Goal: Task Accomplishment & Management: Manage account settings

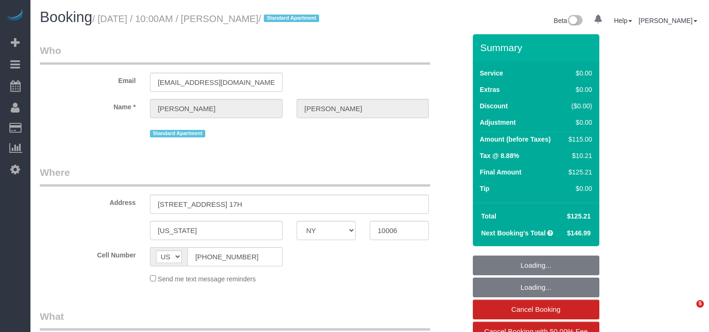
select select "NY"
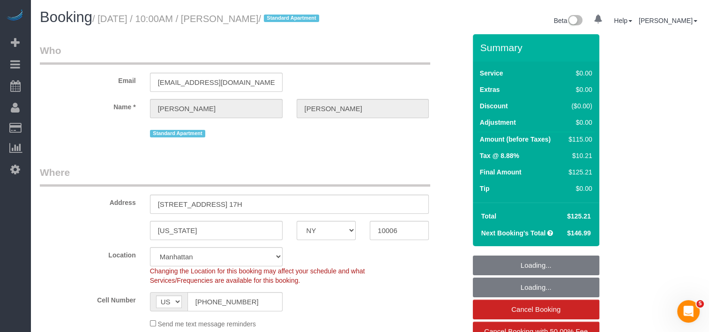
select select "object:800"
select select "string:stripe-pm_1K8o5e4VGloSiKo7dkcXdlWo"
select select "1"
select select "spot1"
select select "number:89"
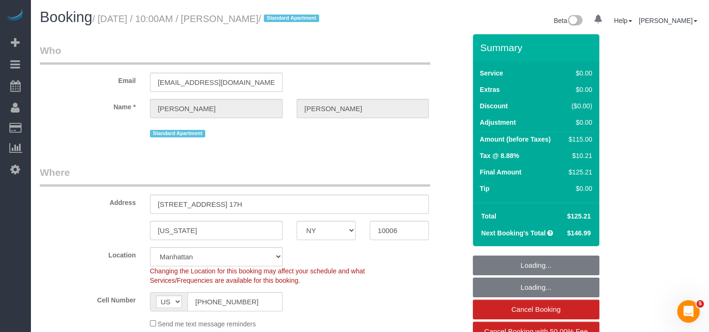
select select "number:90"
select select "number:15"
select select "number:5"
select select "number:21"
select select "1"
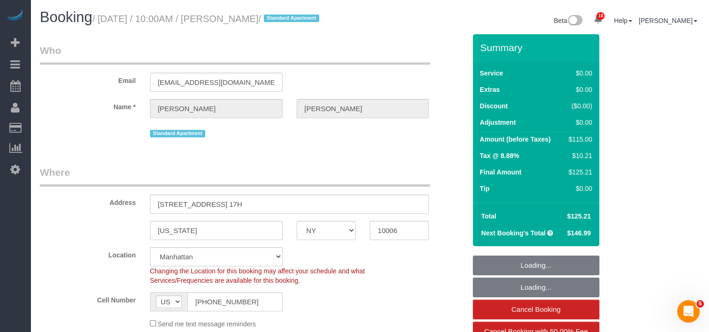
drag, startPoint x: 0, startPoint y: 0, endPoint x: 102, endPoint y: 16, distance: 103.1
click at [102, 16] on small "/ September 13, 2025 / 10:00AM / John Sullivan / Standard Apartment" at bounding box center [207, 19] width 230 height 10
copy small "September 13, 2025 / 10:00AM / John Sullivan"
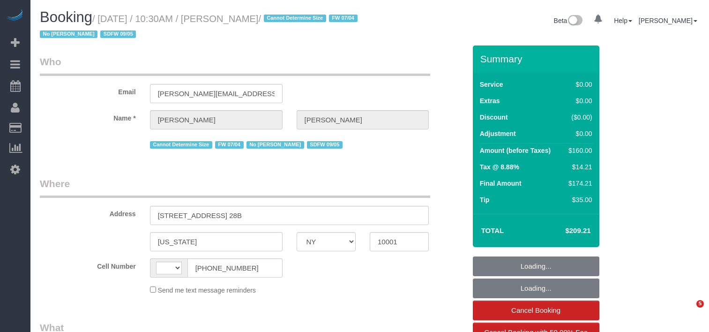
select select "NY"
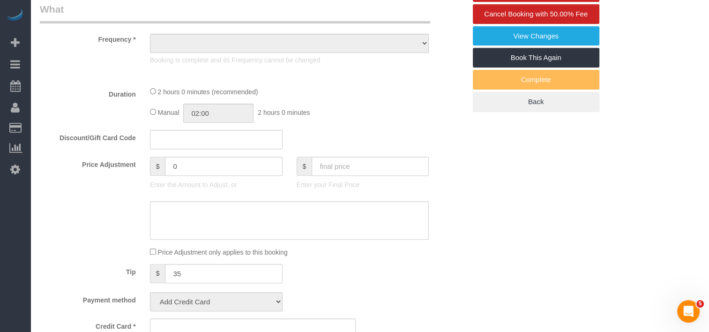
select select "object:505"
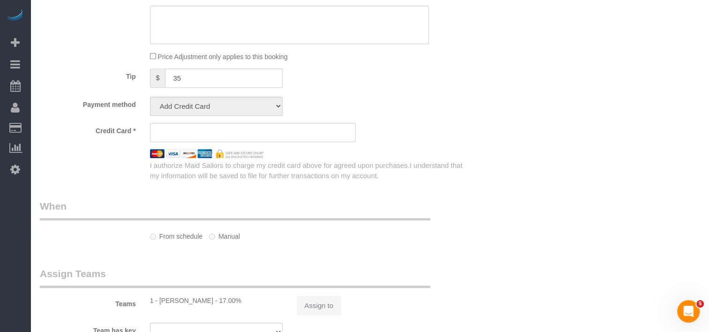
select select "string:[GEOGRAPHIC_DATA]"
select select "1"
select select "number:56"
select select "number:78"
select select "number:15"
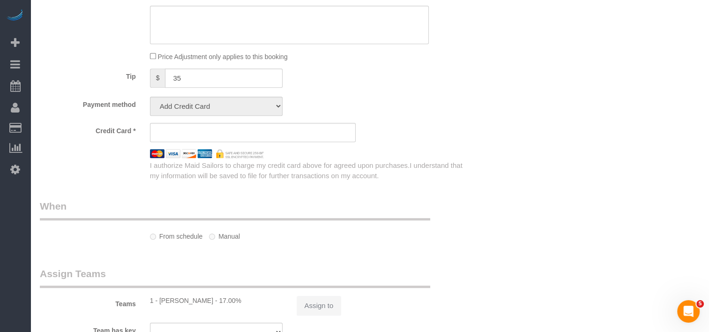
select select "number:6"
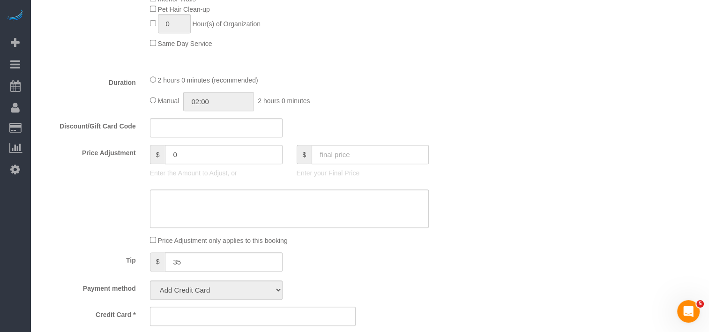
select select "object:1060"
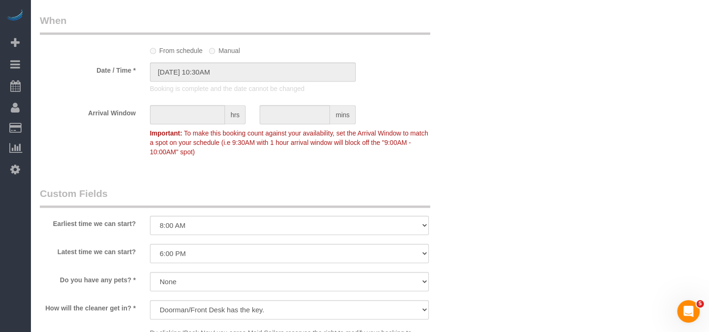
select select "1"
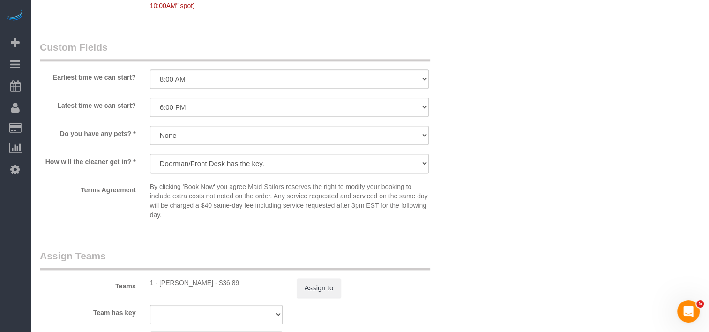
select select "string:stripe-pm_1Q9vBu4VGloSiKo7xltynOz2"
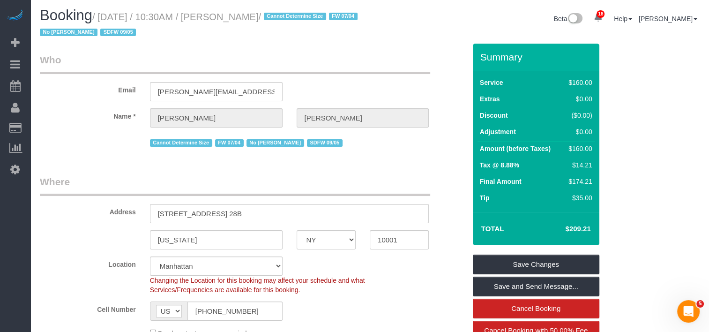
scroll to position [0, 0]
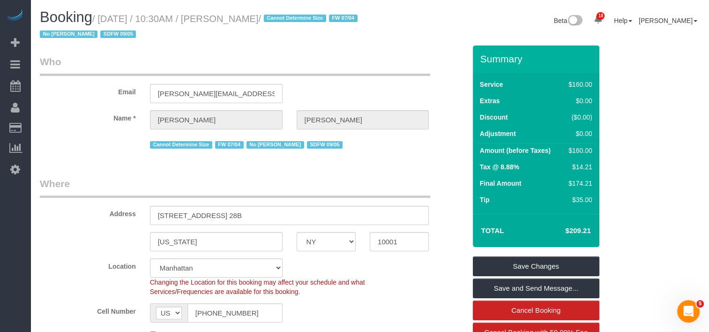
drag, startPoint x: 304, startPoint y: 17, endPoint x: 102, endPoint y: 19, distance: 202.1
click at [102, 19] on small "/ September 05, 2025 / 10:30AM / Rachel Fleszar / Cannot Determine Size FW 07/0…" at bounding box center [200, 27] width 321 height 26
copy small "September 05, 2025 / 10:30AM / Rachel Fleszar"
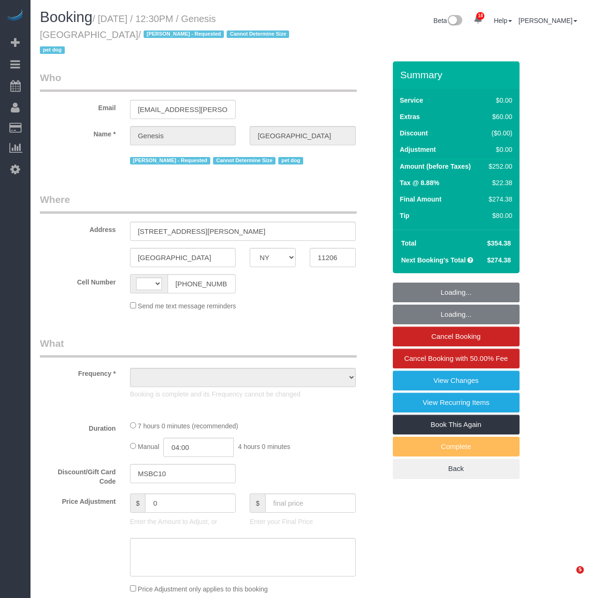
select select "NY"
select select "object:600"
select select "number:89"
select select "number:90"
select select "number:13"
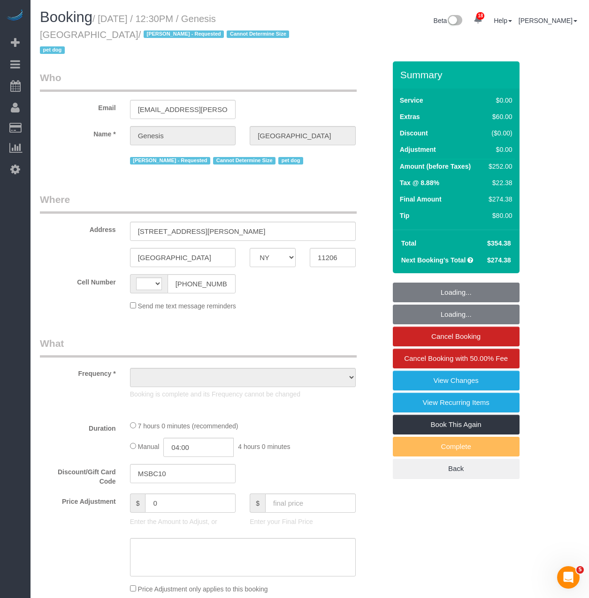
select select "number:5"
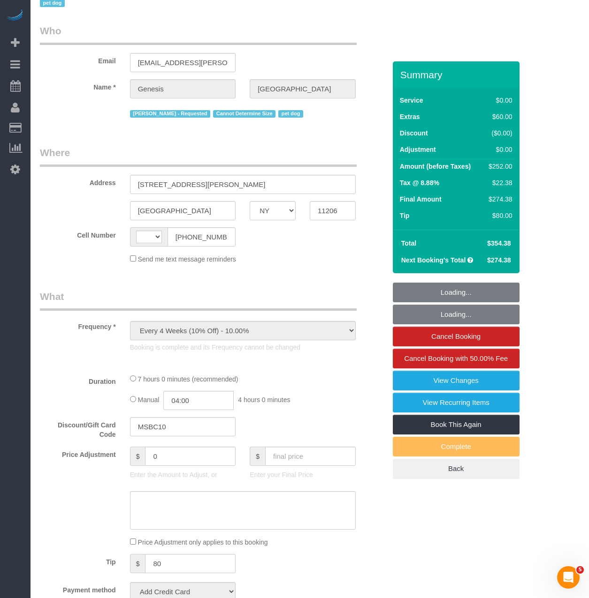
select select "string:[GEOGRAPHIC_DATA]"
select select "string:stripe-pm_1RLyfh4VGloSiKo7aI2pAOi1"
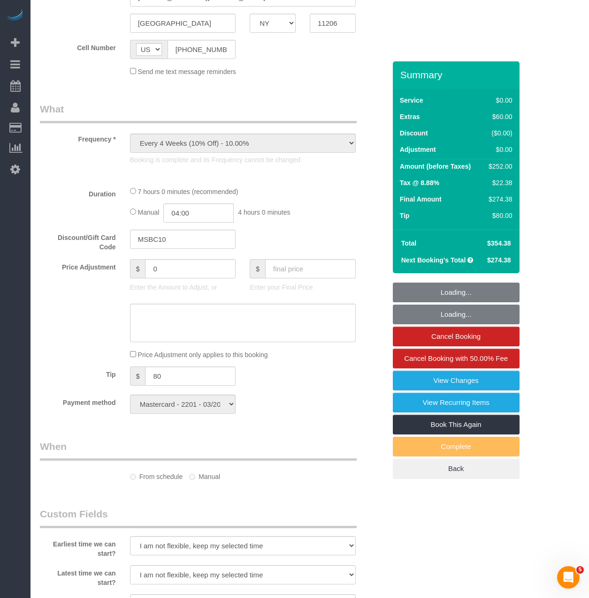
select select "2"
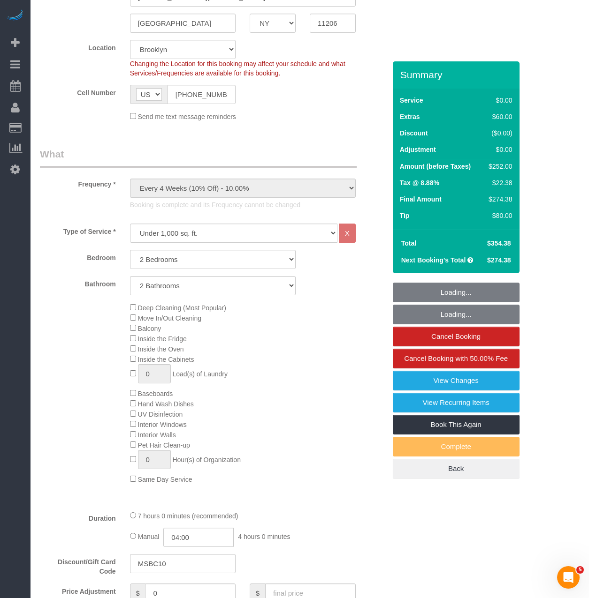
select select "object:1508"
select select "2"
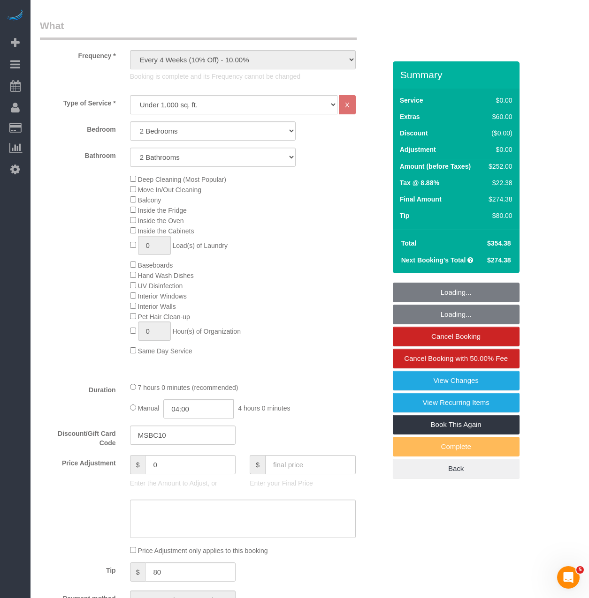
scroll to position [375, 0]
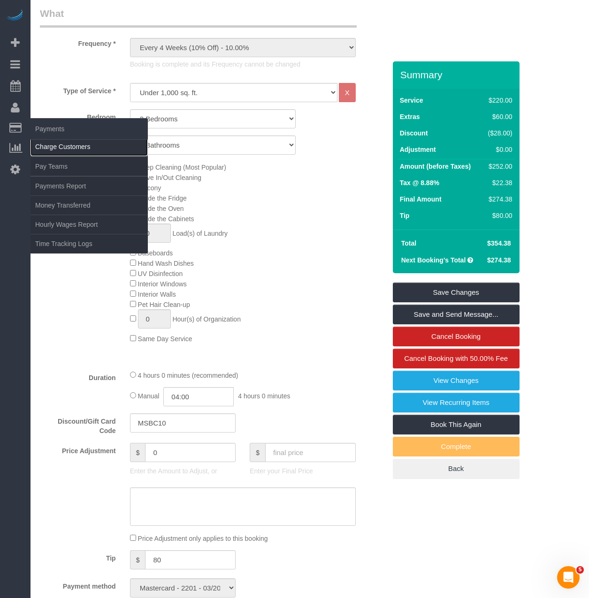
click at [48, 151] on link "Charge Customers" at bounding box center [88, 146] width 117 height 19
select select
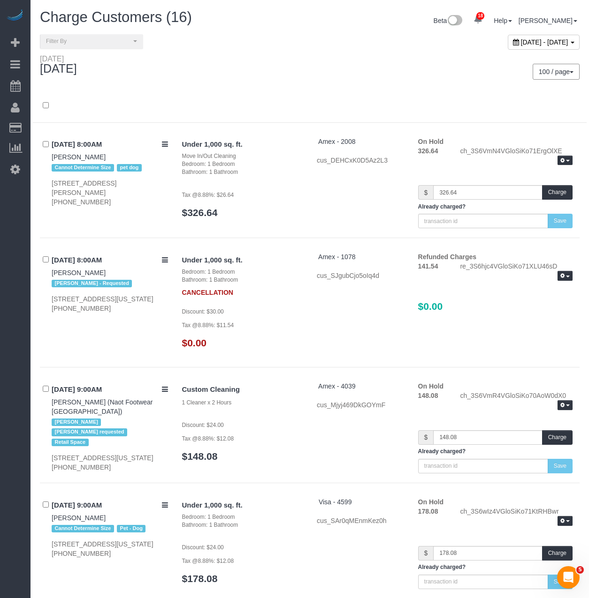
click at [521, 39] on span "September 14, 2025 - September 14, 2025" at bounding box center [544, 42] width 47 height 8
type input "**********"
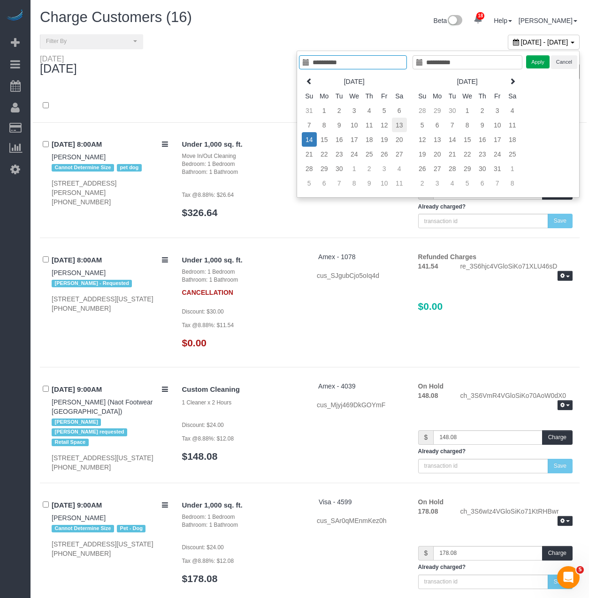
type input "**********"
click at [395, 125] on td "13" at bounding box center [399, 125] width 15 height 15
type input "**********"
click at [395, 125] on td "13" at bounding box center [399, 125] width 15 height 15
type input "**********"
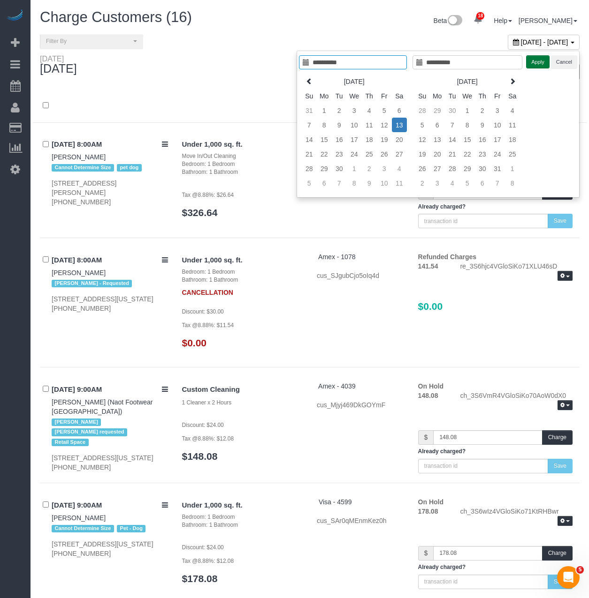
click at [533, 62] on button "Apply" at bounding box center [537, 62] width 23 height 14
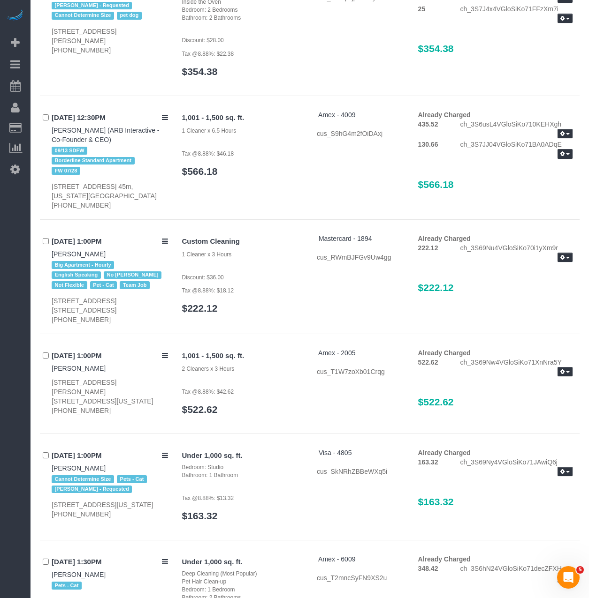
scroll to position [1770, 0]
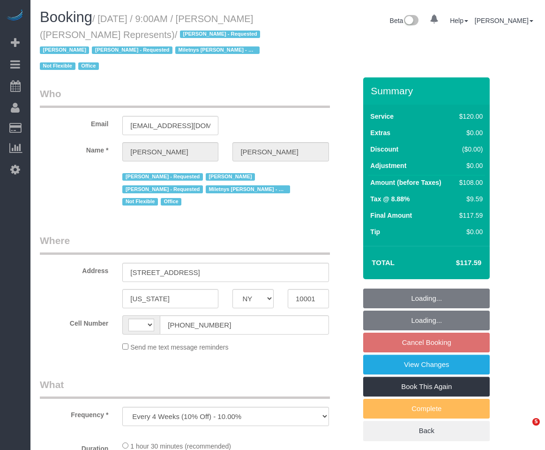
select select "NY"
select select "string:stripe-pm_1LzOHa4VGloSiKo7eJy9cIDS"
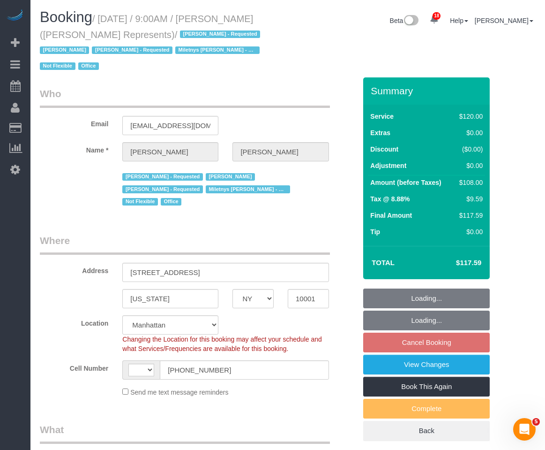
select select "object:808"
select select "string:[GEOGRAPHIC_DATA]"
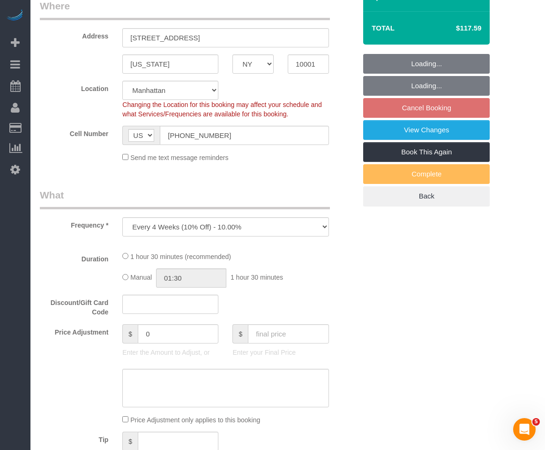
select select "90"
select select "spot2"
select select "number:89"
select select "number:90"
select select "number:15"
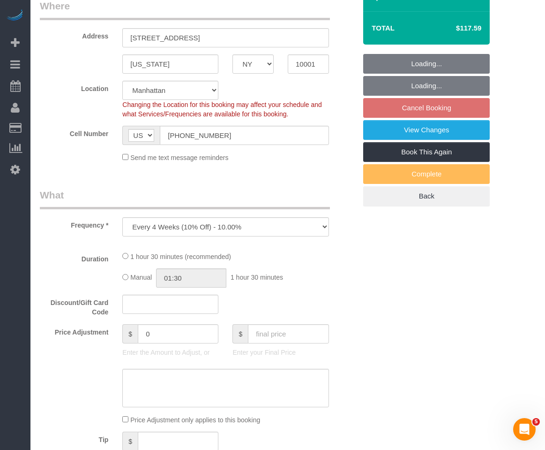
select select "number:5"
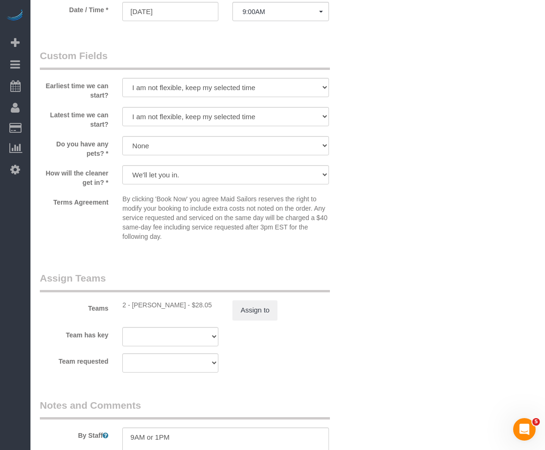
scroll to position [891, 0]
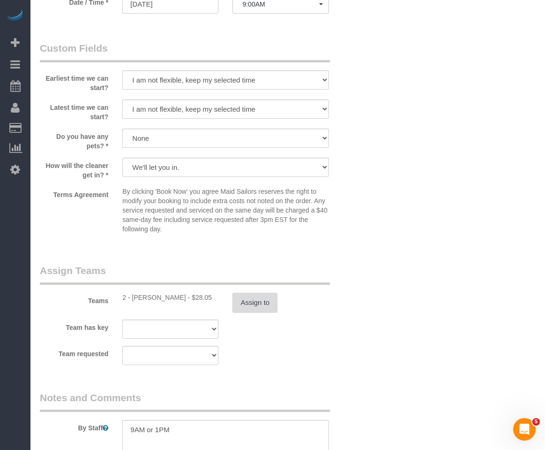
click at [246, 293] on button "Assign to" at bounding box center [255, 303] width 45 height 20
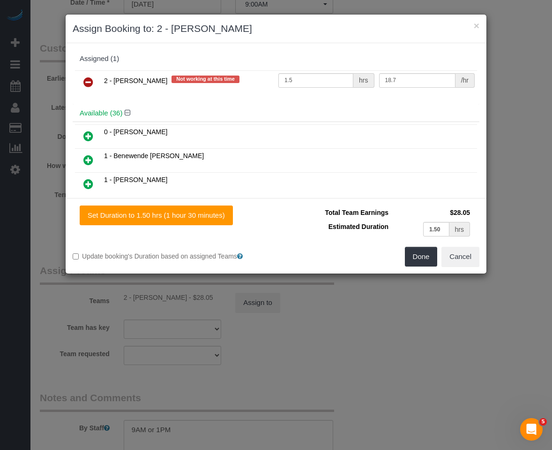
click at [88, 84] on icon at bounding box center [88, 81] width 10 height 11
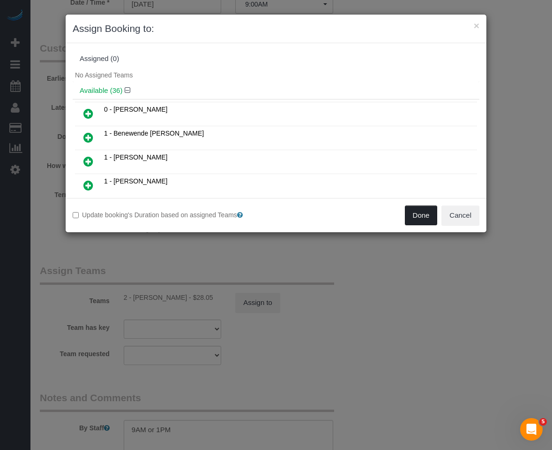
click at [433, 217] on button "Done" at bounding box center [421, 215] width 33 height 20
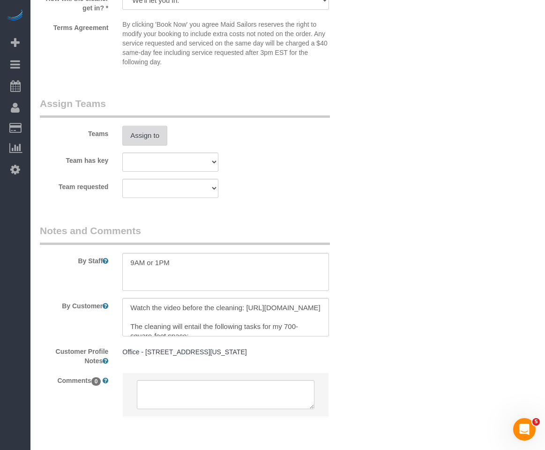
scroll to position [1064, 0]
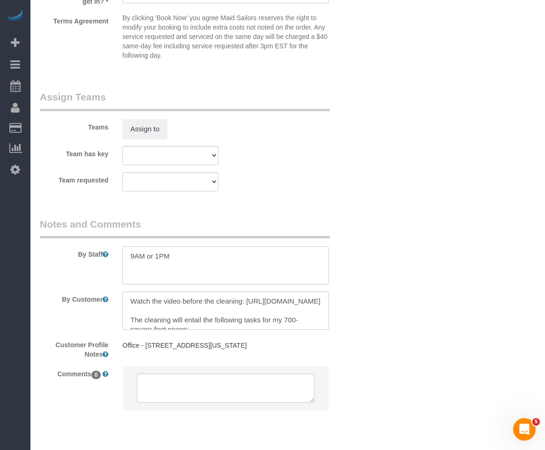
click at [191, 246] on textarea at bounding box center [225, 265] width 206 height 38
drag, startPoint x: 245, startPoint y: 246, endPoint x: 30, endPoint y: 256, distance: 215.5
type textarea "9AM or 1PM 10/16 - okay to try another cleaner"
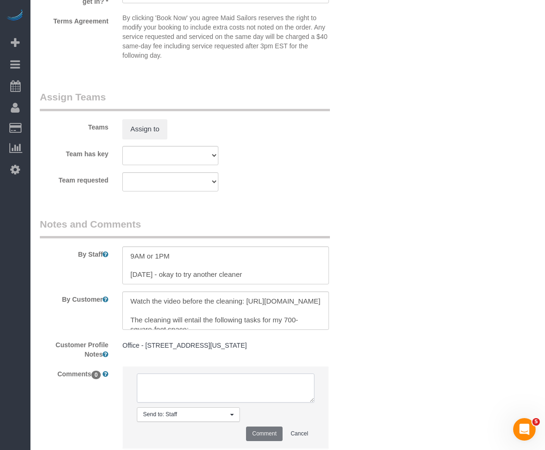
click at [180, 373] on textarea at bounding box center [225, 387] width 177 height 29
paste textarea "10/16 - okay to try another cleaner"
type textarea "10/16 - okay to try another cleaner"
click at [276, 413] on li "Send to: Staff Nothing selected Send to: Staff Send to: Customer Send to: Team …" at bounding box center [225, 407] width 205 height 82
click at [254, 426] on button "Comment" at bounding box center [264, 433] width 37 height 15
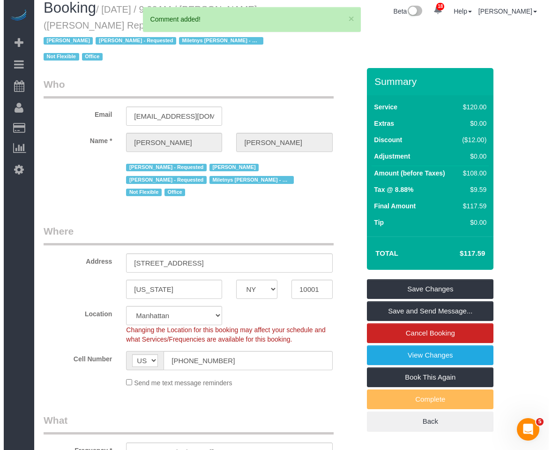
scroll to position [0, 0]
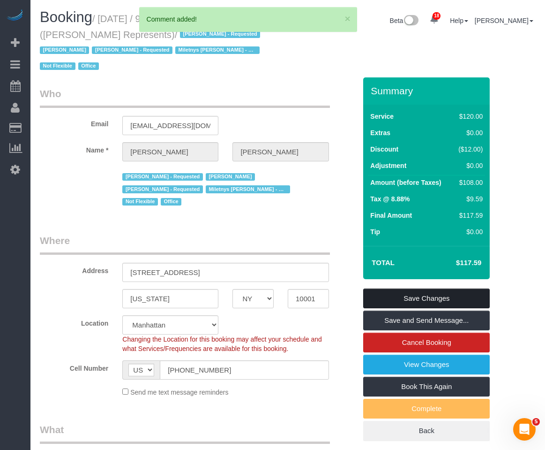
click at [453, 288] on link "Save Changes" at bounding box center [426, 298] width 127 height 20
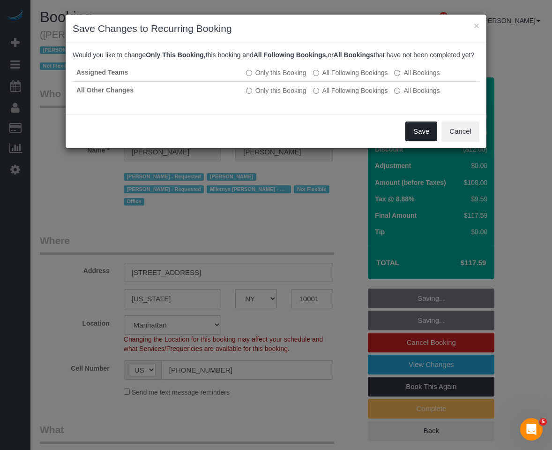
click at [416, 141] on button "Save" at bounding box center [422, 131] width 32 height 20
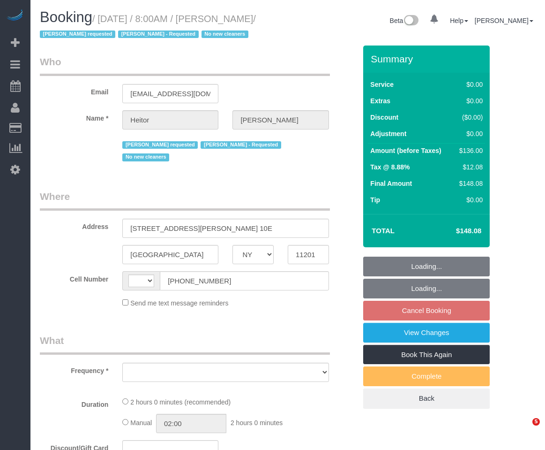
select select "NY"
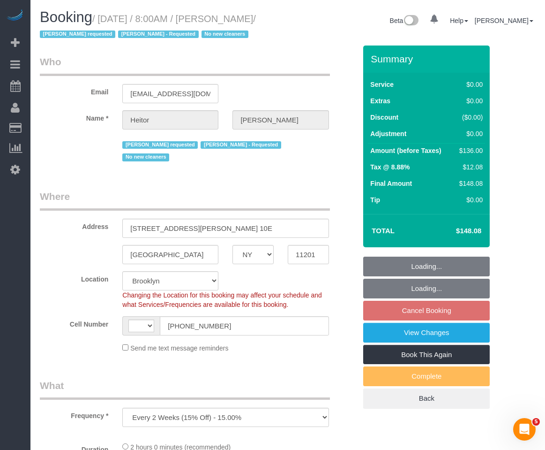
select select "object:1048"
select select "string:[GEOGRAPHIC_DATA]"
select select "string:stripe-pm_1PWhey4VGloSiKo7qzyUrVVp"
select select "1"
select select "number:89"
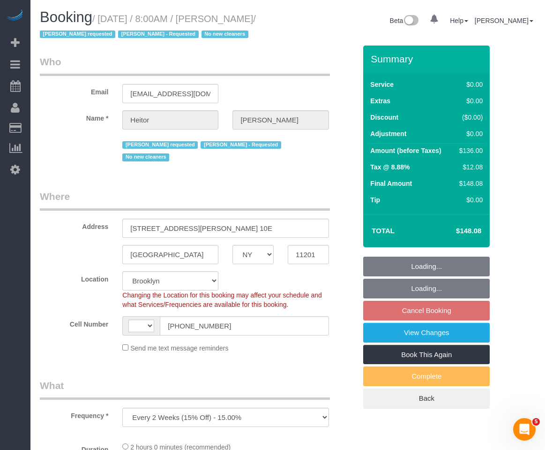
select select "number:90"
select select "number:15"
select select "number:5"
select select "spot1"
select select "1"
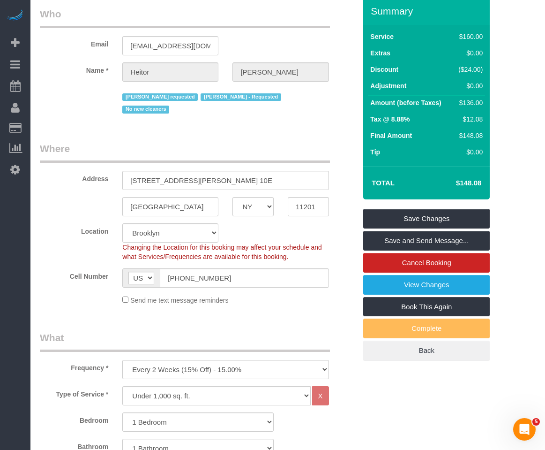
scroll to position [47, 0]
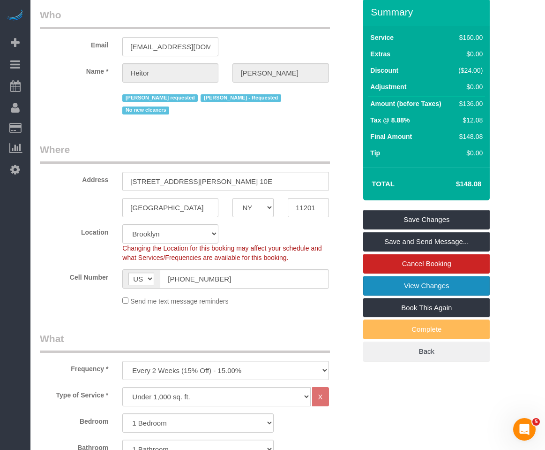
click at [442, 283] on link "View Changes" at bounding box center [426, 286] width 127 height 20
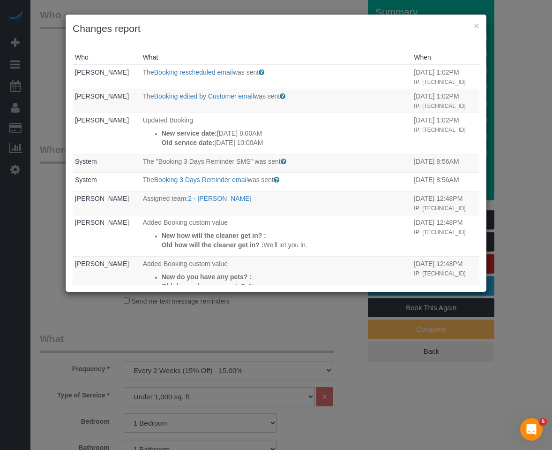
click at [276, 33] on h3 "Changes report" at bounding box center [276, 29] width 407 height 14
click at [325, 57] on th "What" at bounding box center [277, 57] width 272 height 15
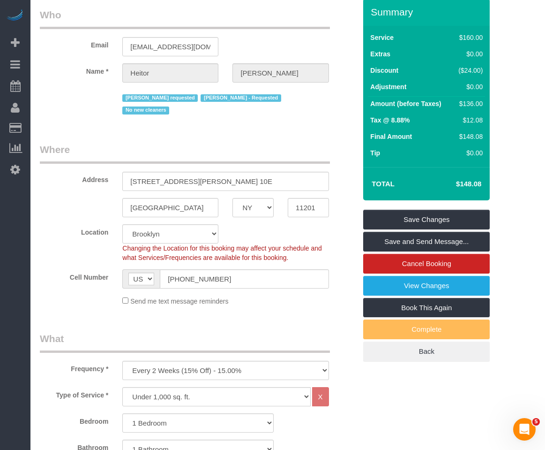
drag, startPoint x: 513, startPoint y: 193, endPoint x: 495, endPoint y: 231, distance: 42.4
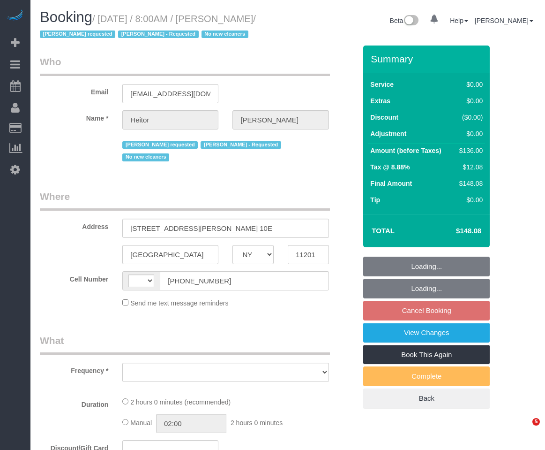
select select "NY"
select select "string:stripe-pm_1PWhey4VGloSiKo7qzyUrVVp"
select select "1"
select select "number:89"
select select "number:90"
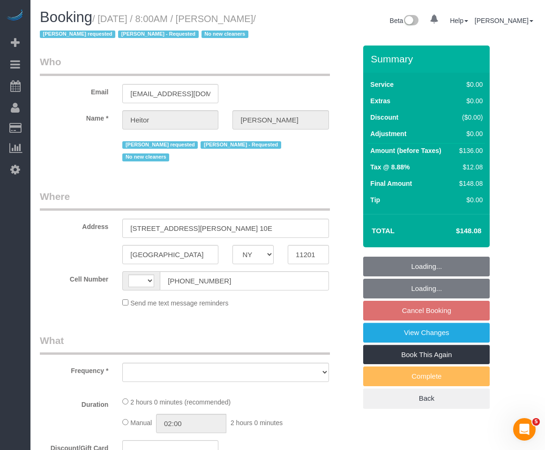
select select "number:15"
select select "number:5"
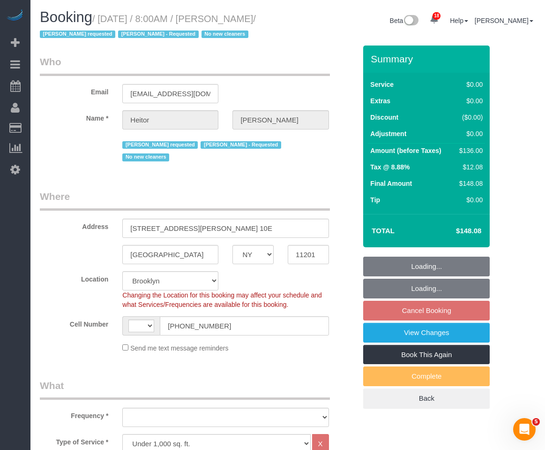
select select "string:[GEOGRAPHIC_DATA]"
select select "object:1048"
select select "spot1"
select select "object:1476"
select select "1"
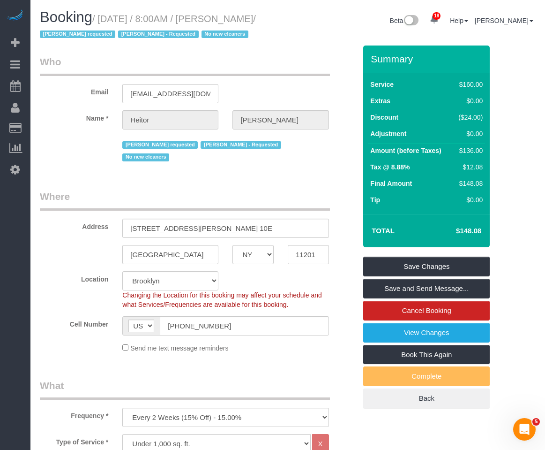
drag, startPoint x: 237, startPoint y: 20, endPoint x: 70, endPoint y: 37, distance: 167.8
click at [70, 37] on small "/ [DATE] / 8:00AM / [PERSON_NAME] / [PERSON_NAME] requested [PERSON_NAME] - Req…" at bounding box center [148, 27] width 216 height 26
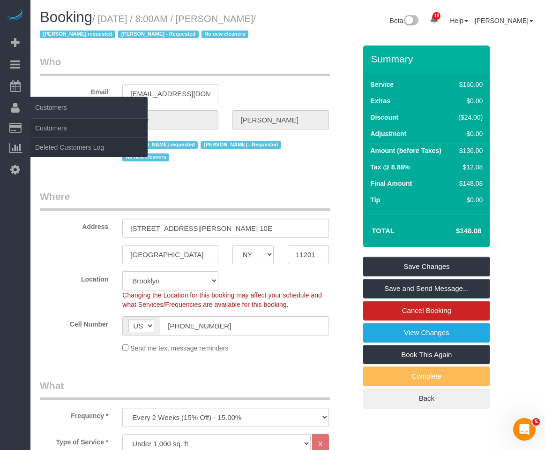
copy small "[PERSON_NAME]"
